Goal: Information Seeking & Learning: Check status

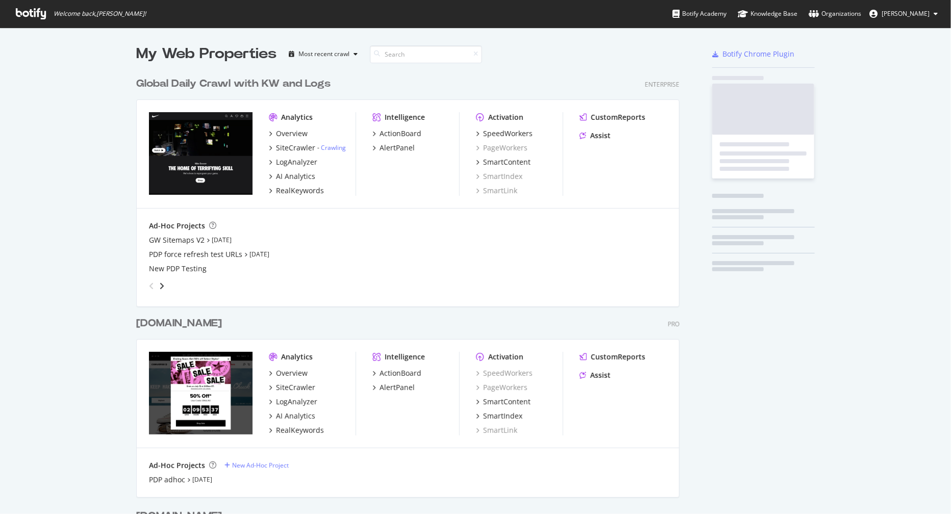
scroll to position [611, 551]
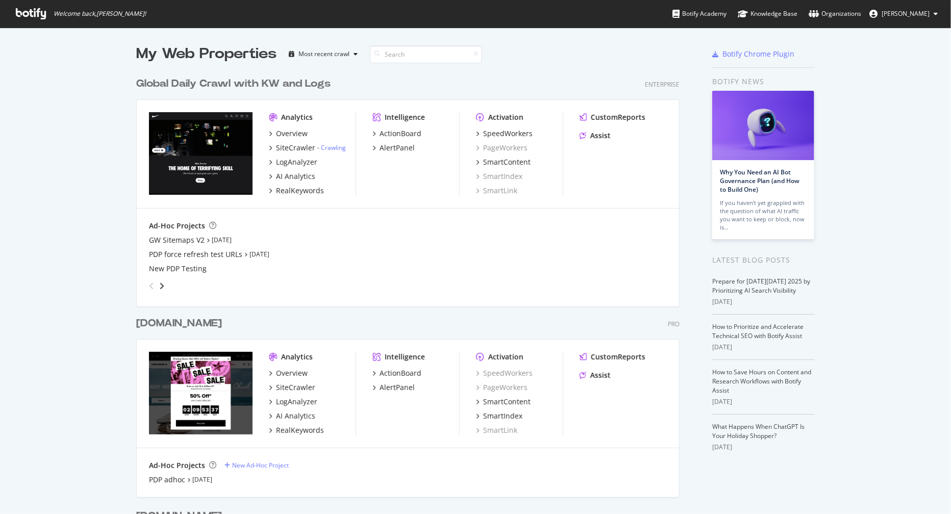
click at [162, 321] on div "[DOMAIN_NAME]" at bounding box center [179, 323] width 86 height 15
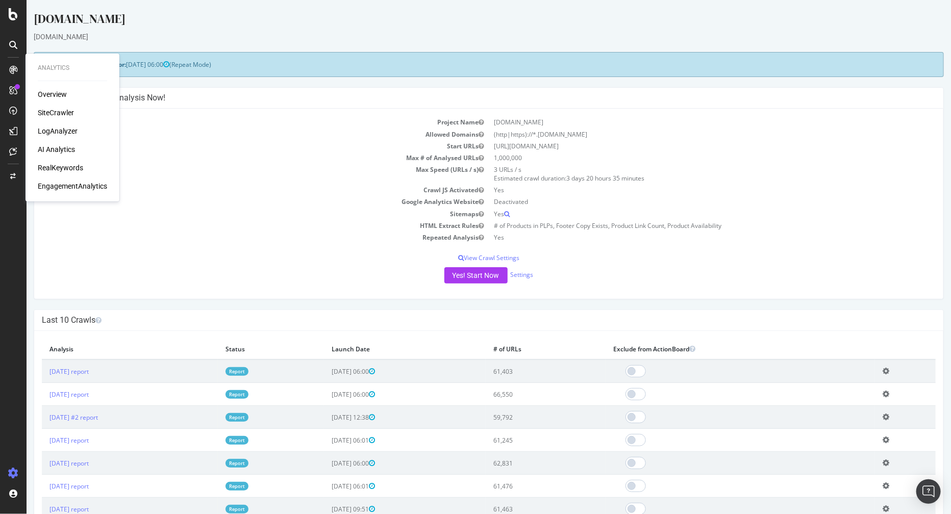
click at [60, 131] on div "LogAnalyzer" at bounding box center [58, 131] width 40 height 10
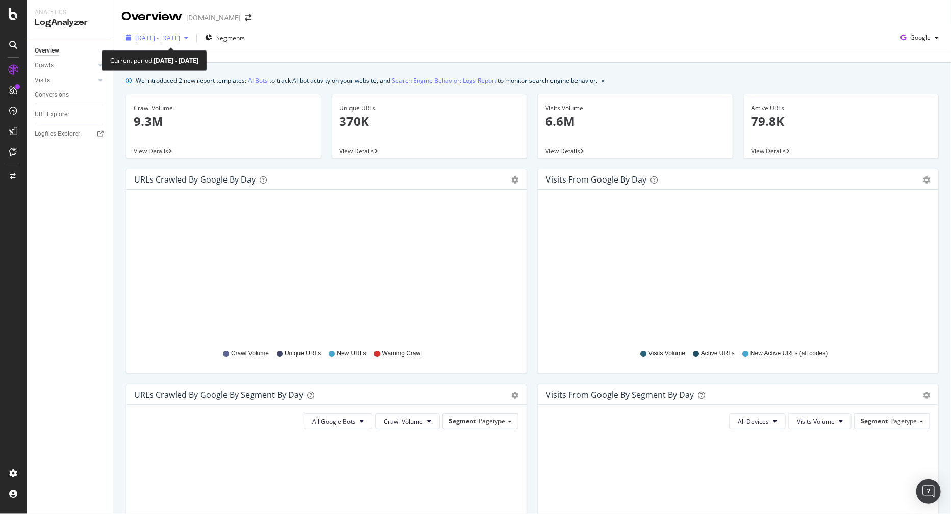
click at [188, 36] on icon "button" at bounding box center [186, 38] width 4 height 6
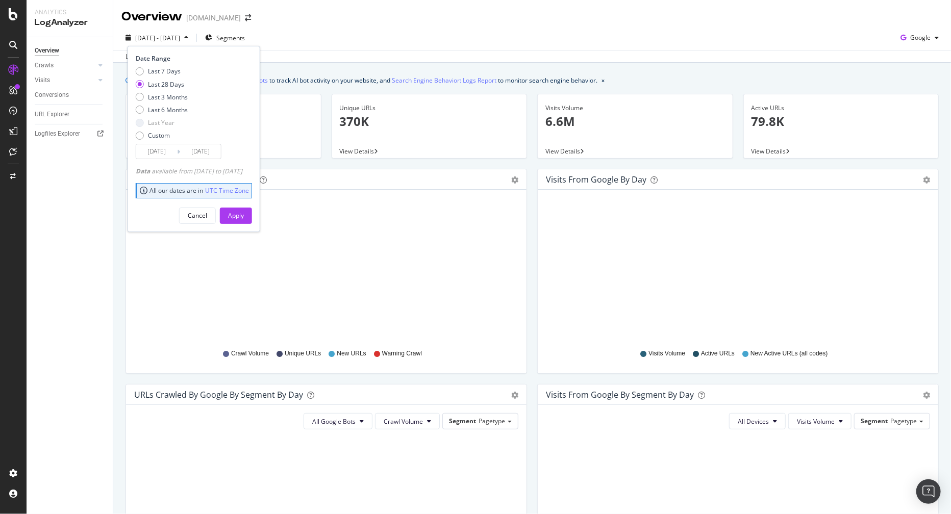
click at [332, 41] on div "[DATE] - [DATE] Segments Date Range Last 7 Days Last 28 Days Last 3 Months Last…" at bounding box center [532, 40] width 838 height 20
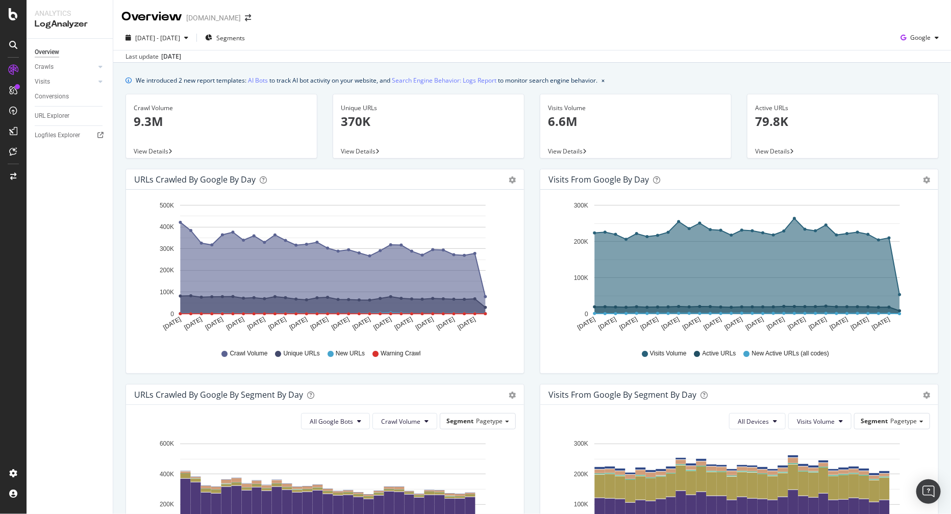
click at [120, 190] on div "URLs Crawled by Google by day Area Table Hold CMD (⌘) while clicking to filter …" at bounding box center [325, 276] width 414 height 215
click at [114, 232] on div "We introduced 2 new report templates: AI Bots to track AI bot activity on your …" at bounding box center [532, 457] width 838 height 788
click at [536, 206] on div "Visits from Google by day Area Table Hold CMD (⌘) while clicking to filter the …" at bounding box center [739, 276] width 414 height 215
